Goal: Navigation & Orientation: Find specific page/section

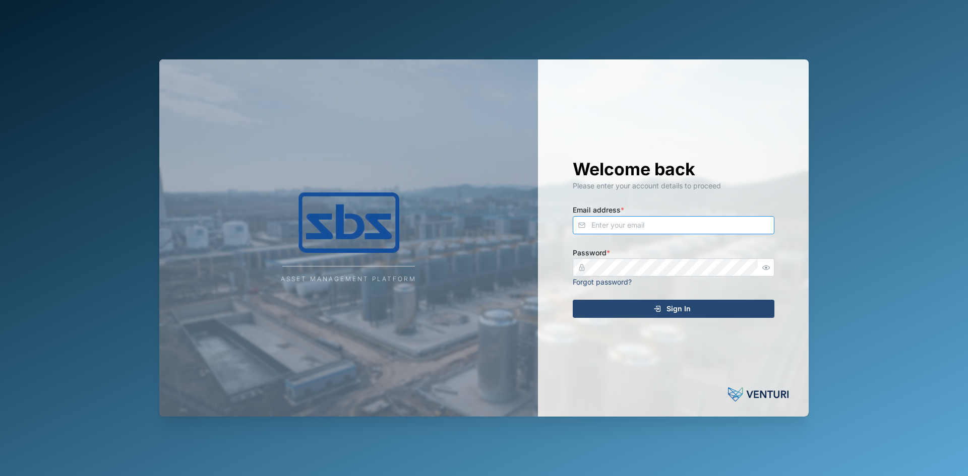
type input "[EMAIL_ADDRESS][DOMAIN_NAME]"
click at [629, 307] on div "Sign In" at bounding box center [671, 308] width 185 height 17
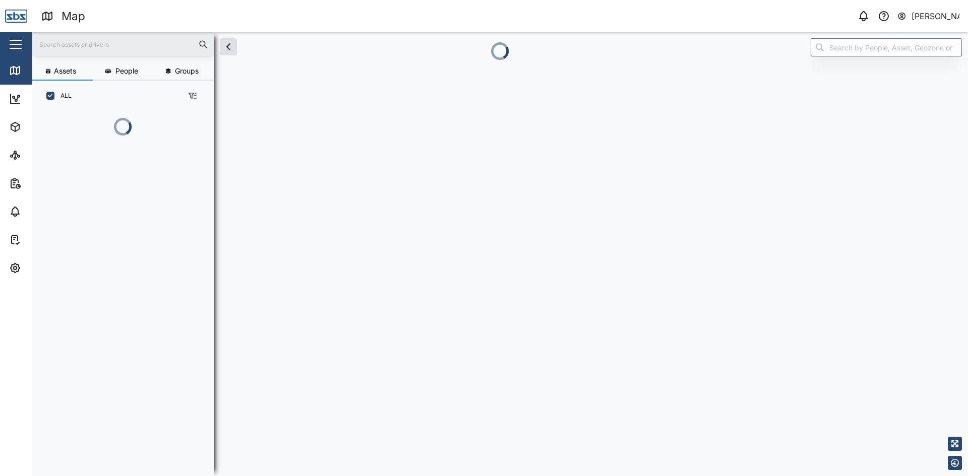
scroll to position [353, 158]
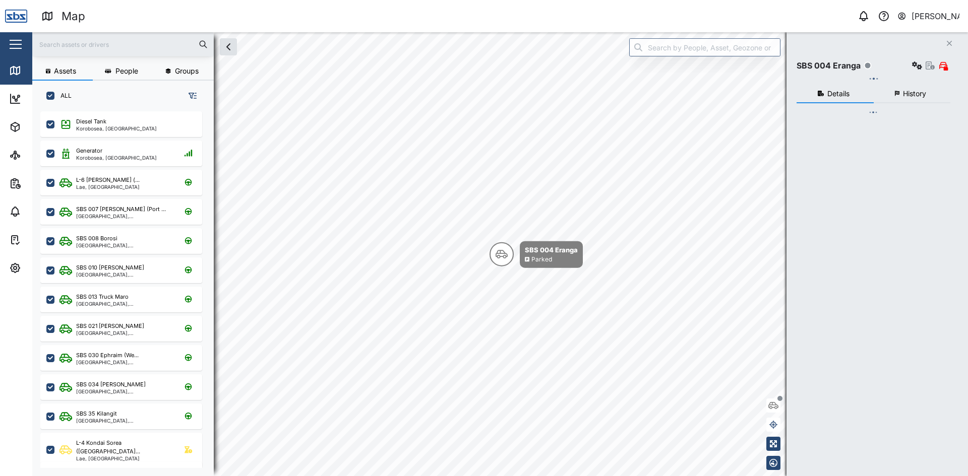
checkbox input "true"
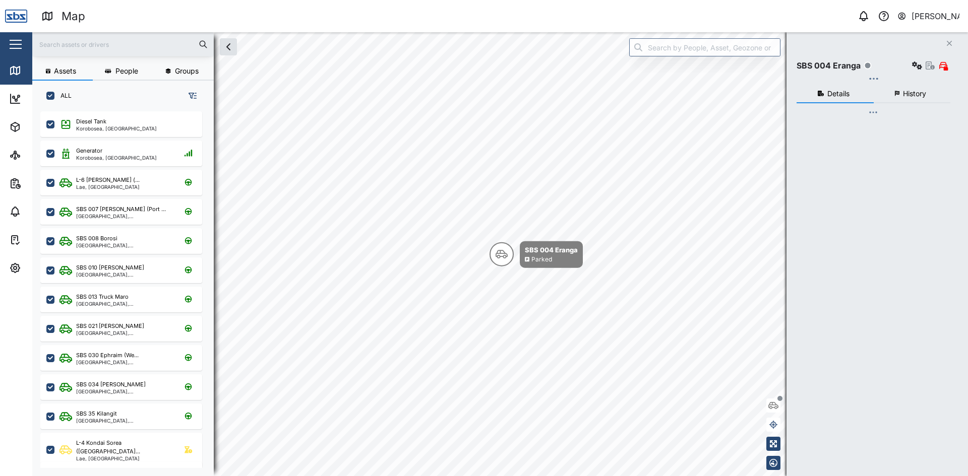
checkbox input "true"
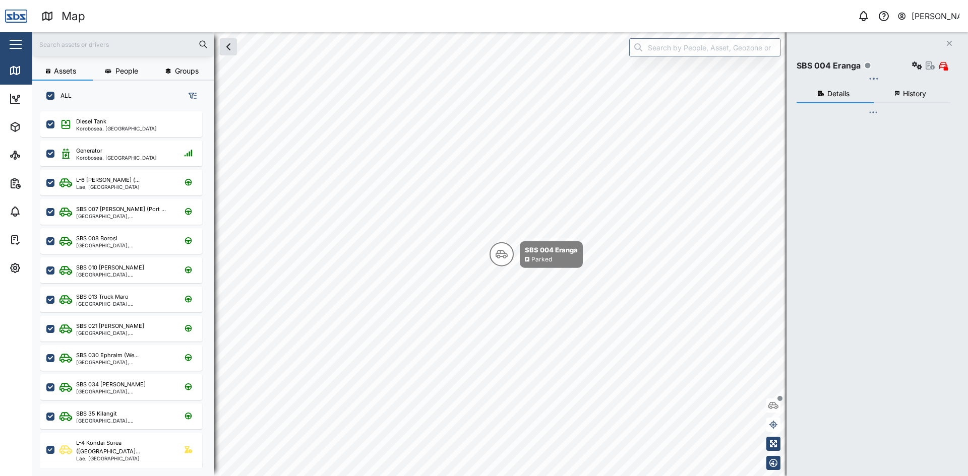
checkbox input "true"
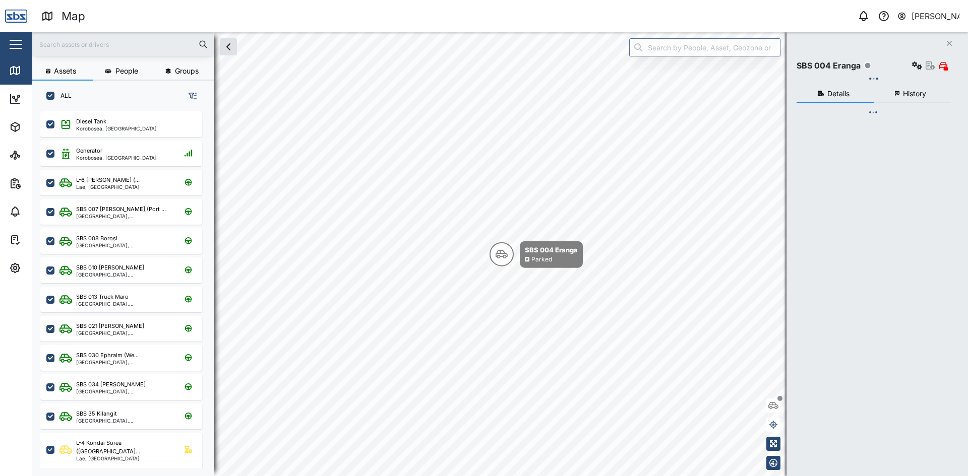
checkbox input "true"
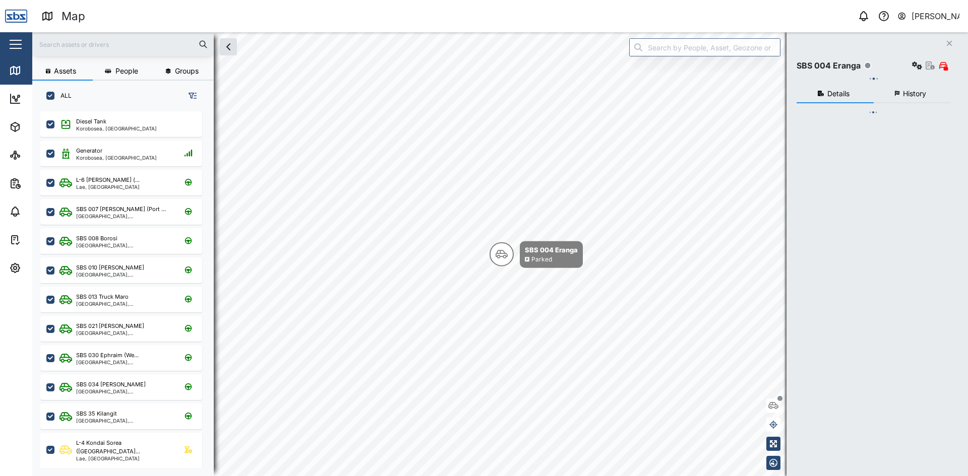
checkbox input "true"
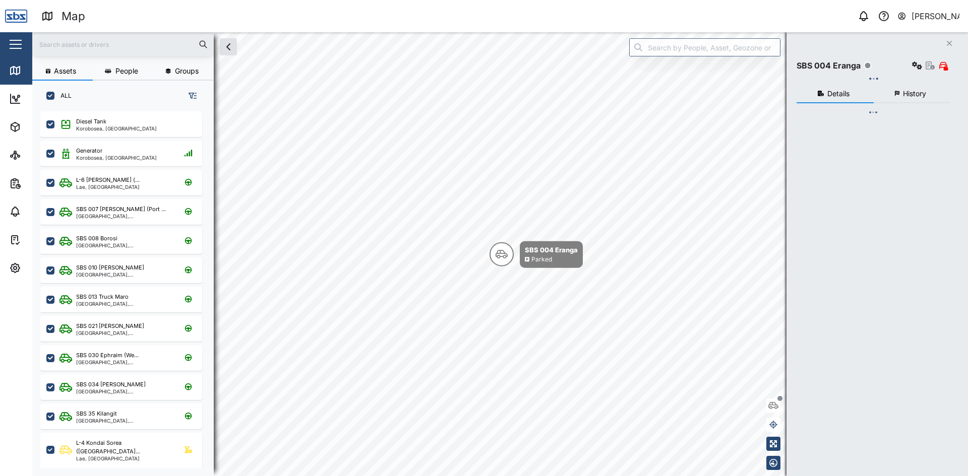
checkbox input "true"
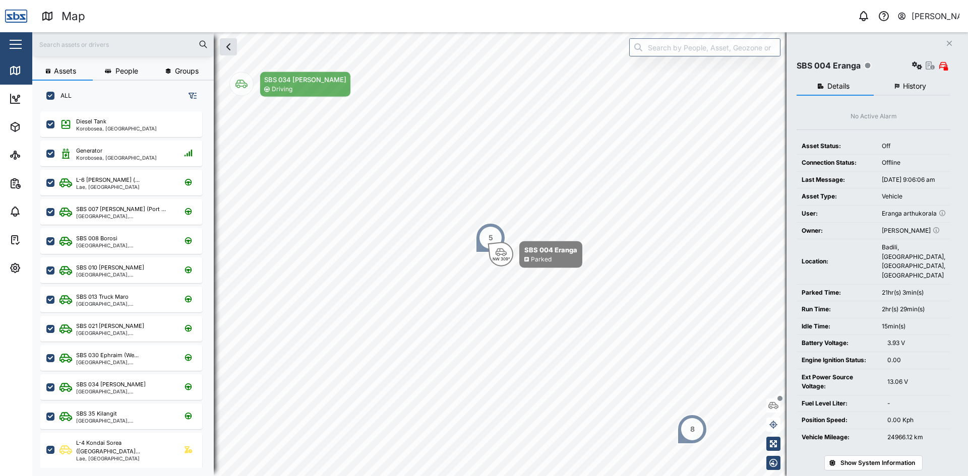
click at [948, 45] on icon "button" at bounding box center [948, 43] width 5 height 5
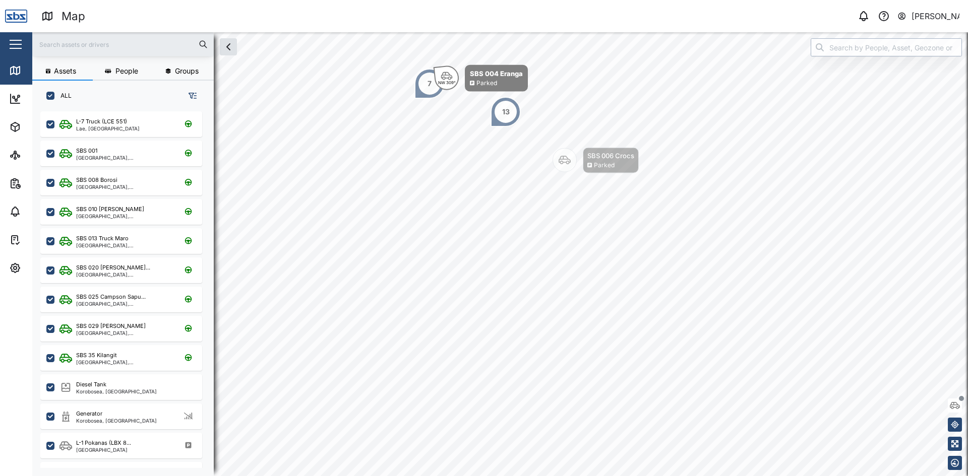
click at [843, 47] on input "search" at bounding box center [885, 47] width 151 height 18
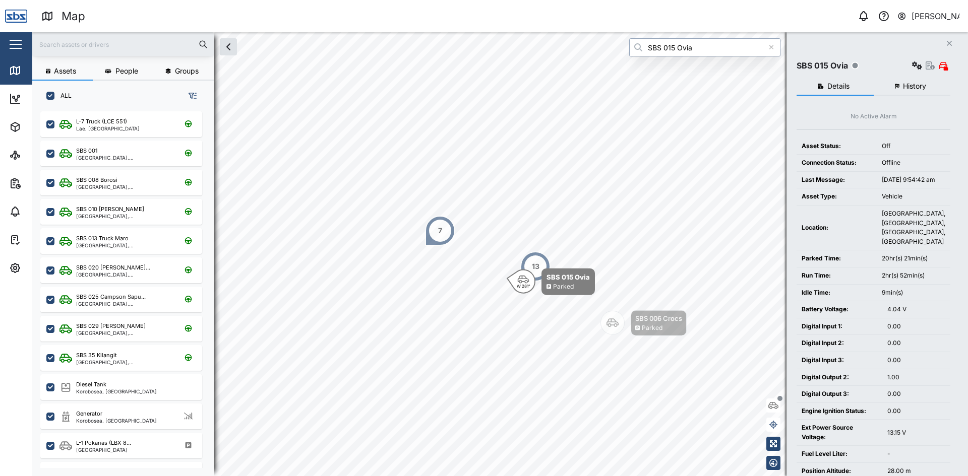
type input "SBS 015 Ovia"
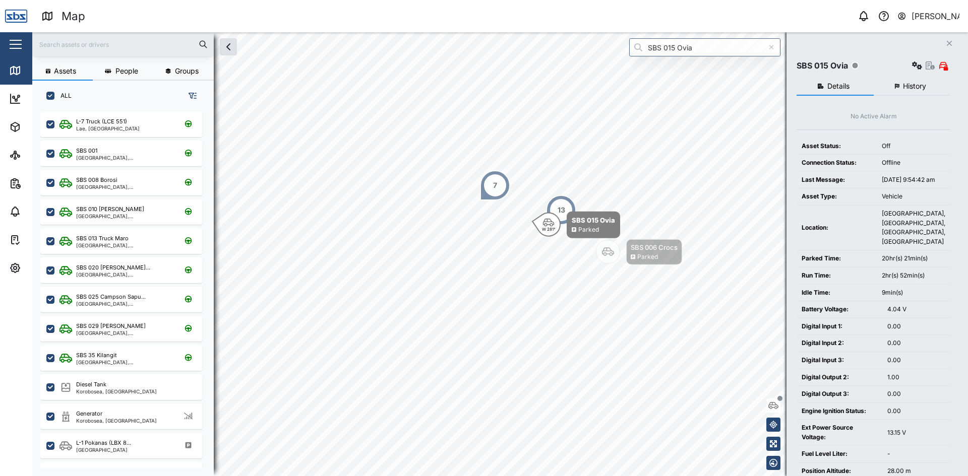
click at [949, 43] on icon "Close" at bounding box center [949, 43] width 6 height 8
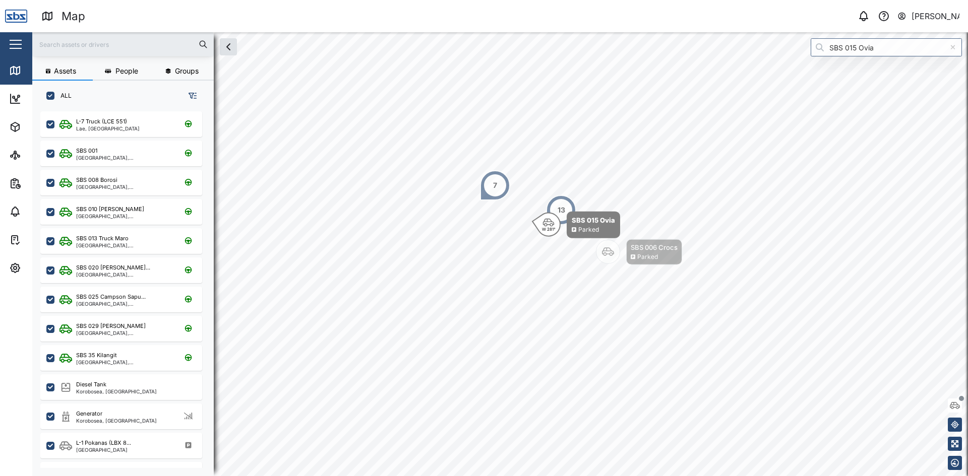
click at [951, 47] on icon at bounding box center [953, 47] width 6 height 7
